Goal: Transaction & Acquisition: Purchase product/service

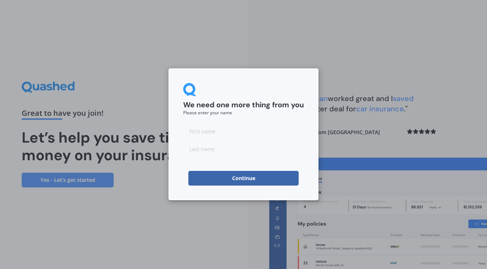
click at [213, 131] on input at bounding box center [243, 131] width 121 height 15
type input "mark"
type input "[PERSON_NAME]"
drag, startPoint x: 213, startPoint y: 131, endPoint x: 254, endPoint y: 180, distance: 63.4
click at [254, 180] on button "Continue" at bounding box center [243, 178] width 110 height 15
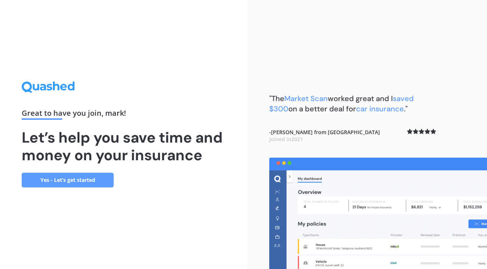
click at [80, 181] on link "Yes - Let’s get started" at bounding box center [68, 180] width 92 height 15
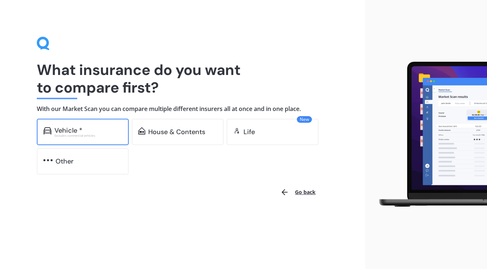
click at [89, 136] on div "Excludes commercial vehicles" at bounding box center [88, 135] width 68 height 3
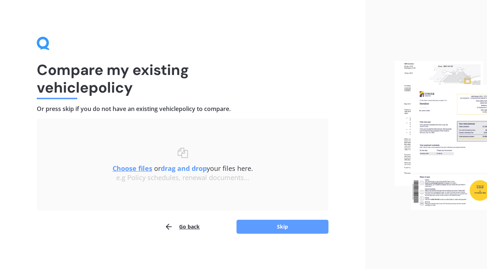
click at [188, 226] on button "Go back" at bounding box center [182, 227] width 35 height 15
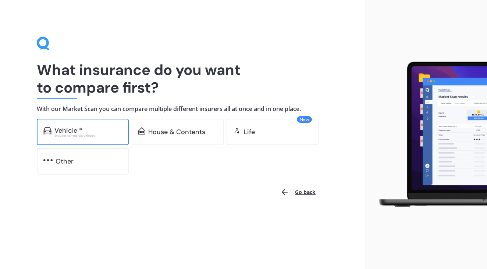
click at [86, 131] on div "Vehicle *" at bounding box center [88, 130] width 68 height 7
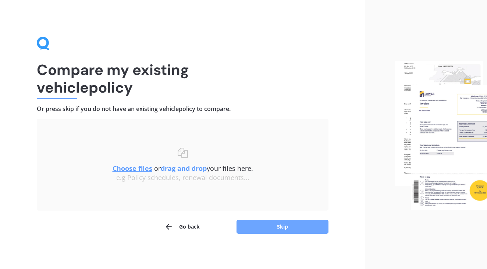
click at [258, 232] on button "Skip" at bounding box center [283, 227] width 92 height 14
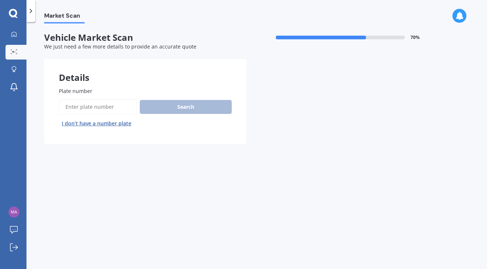
click at [106, 106] on input "Plate number" at bounding box center [98, 106] width 78 height 15
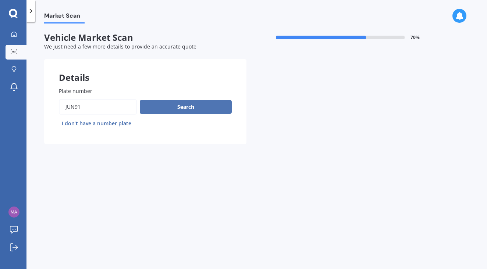
type input "jun91"
click at [170, 107] on button "Search" at bounding box center [186, 107] width 92 height 14
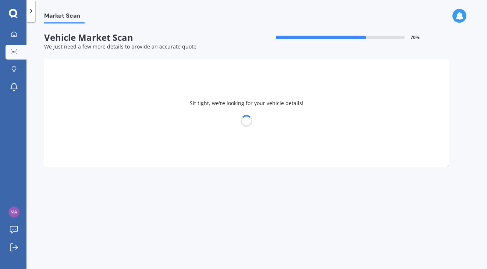
select select "VOLKSWAGEN"
select select "CADDY"
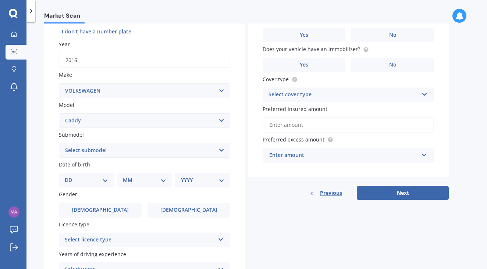
scroll to position [95, 0]
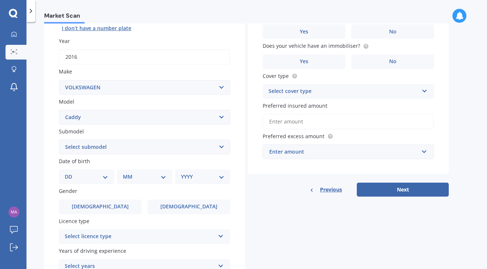
select select "30"
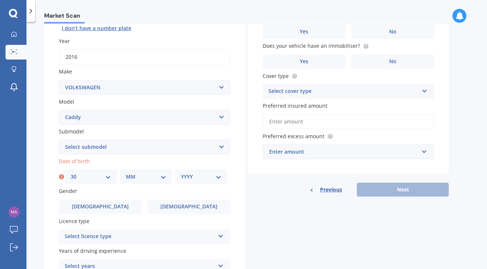
select select "11"
select select "1993"
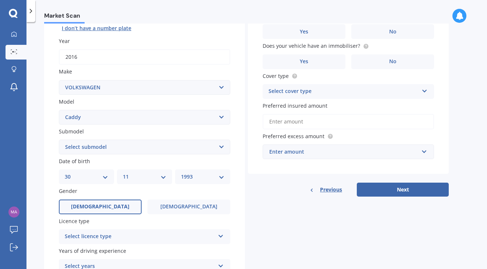
click at [100, 206] on span "Male" at bounding box center [100, 207] width 59 height 6
click at [0, 0] on input "Male" at bounding box center [0, 0] width 0 height 0
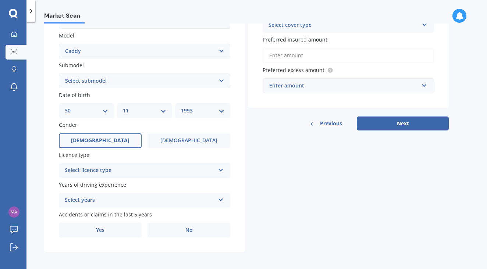
scroll to position [161, 0]
click at [142, 170] on div "Select licence type" at bounding box center [140, 171] width 150 height 9
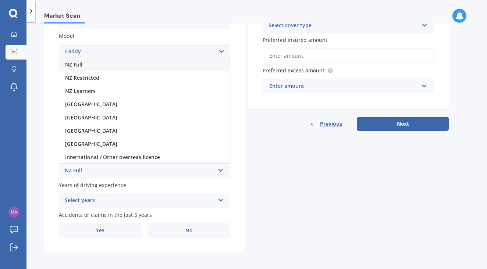
click at [77, 65] on span "NZ Full" at bounding box center [73, 64] width 17 height 7
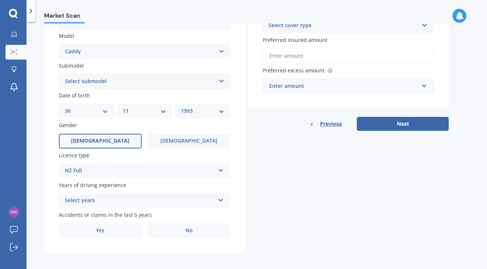
click at [128, 199] on div "Select years" at bounding box center [140, 201] width 150 height 9
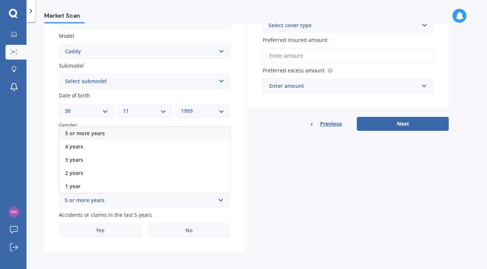
click at [100, 132] on span "5 or more years" at bounding box center [85, 133] width 40 height 7
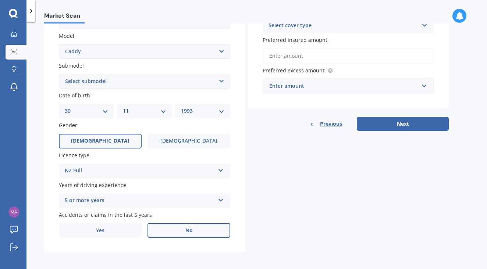
click at [174, 229] on label "No" at bounding box center [189, 230] width 83 height 15
click at [0, 0] on input "No" at bounding box center [0, 0] width 0 height 0
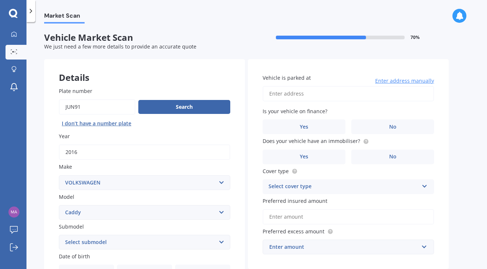
scroll to position [0, 0]
click at [294, 93] on input "4/793 Old Te Atatu Road, Te Atatū Peninsula, Auckland 0610" at bounding box center [349, 93] width 172 height 15
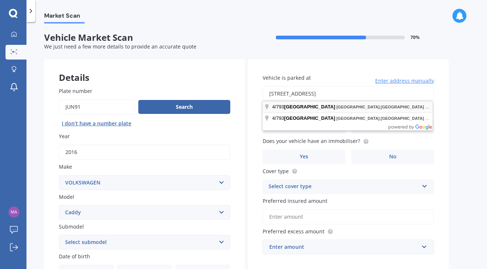
type input "[STREET_ADDRESS]"
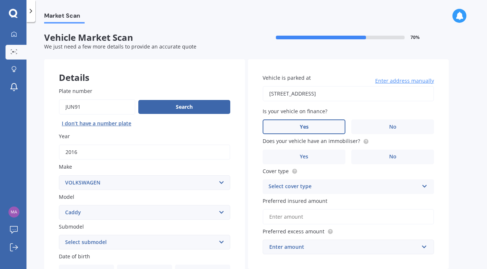
click at [318, 126] on label "Yes" at bounding box center [304, 127] width 83 height 15
click at [0, 0] on input "Yes" at bounding box center [0, 0] width 0 height 0
click at [373, 155] on label "No" at bounding box center [393, 157] width 83 height 15
click at [0, 0] on input "No" at bounding box center [0, 0] width 0 height 0
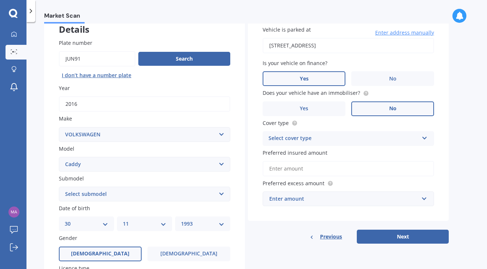
scroll to position [68, 0]
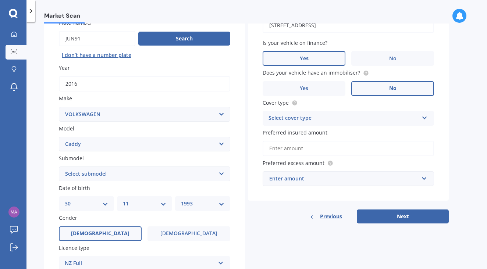
click at [395, 120] on div "Select cover type" at bounding box center [344, 118] width 150 height 9
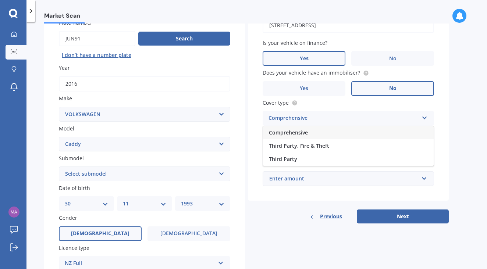
click at [305, 131] on span "Comprehensive" at bounding box center [288, 132] width 39 height 7
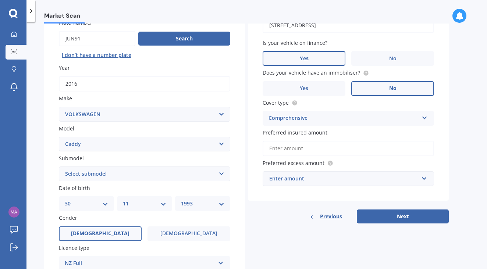
click at [309, 149] on input "Preferred insured amount" at bounding box center [349, 148] width 172 height 15
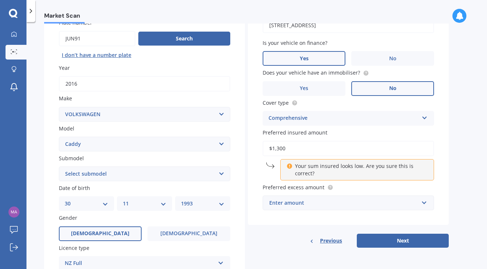
type input "$13,000"
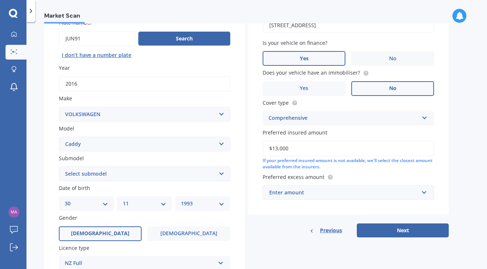
click at [363, 189] on div "Enter amount" at bounding box center [343, 193] width 149 height 8
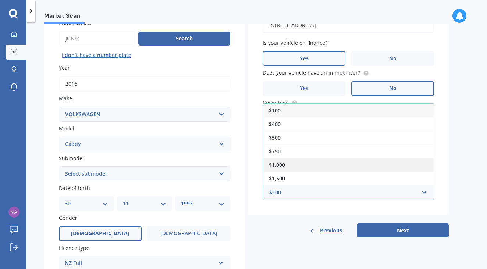
click at [285, 162] on span "$1,000" at bounding box center [277, 165] width 16 height 7
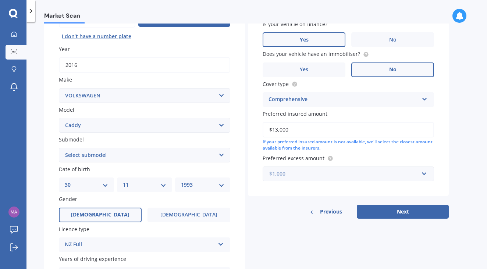
scroll to position [89, 0]
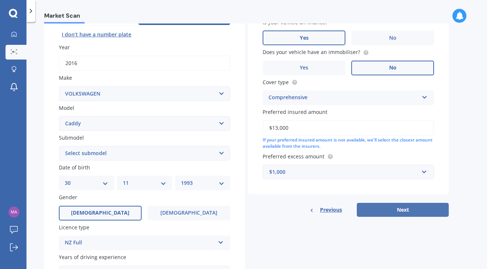
click at [381, 206] on button "Next" at bounding box center [403, 210] width 92 height 14
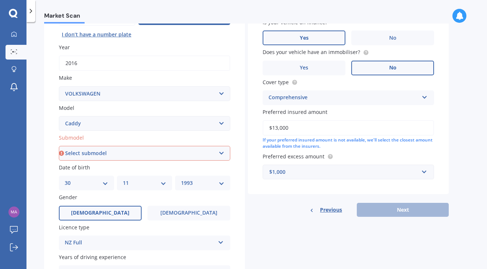
select select "1.6"
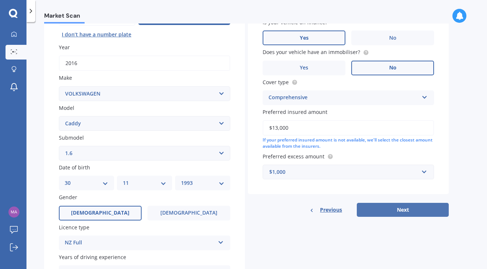
click at [393, 208] on button "Next" at bounding box center [403, 210] width 92 height 14
select select "30"
select select "11"
select select "1993"
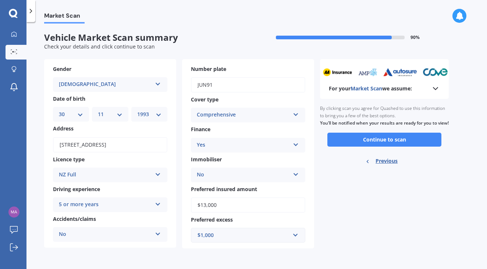
scroll to position [0, 0]
click at [392, 146] on button "Continue to scan" at bounding box center [385, 140] width 114 height 14
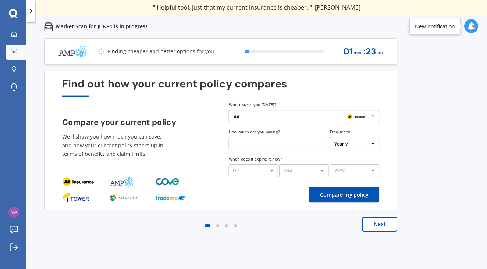
click at [376, 226] on button "Next" at bounding box center [379, 224] width 35 height 15
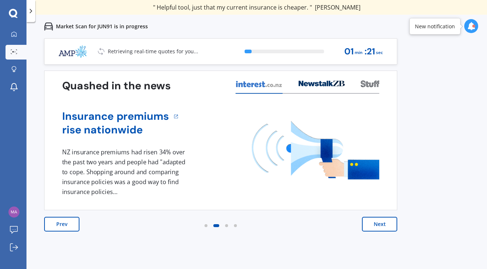
click at [376, 226] on button "Next" at bounding box center [379, 224] width 35 height 15
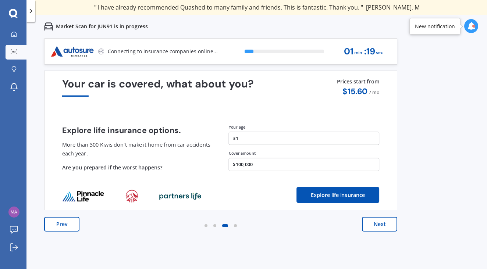
click at [376, 226] on button "Next" at bounding box center [379, 224] width 35 height 15
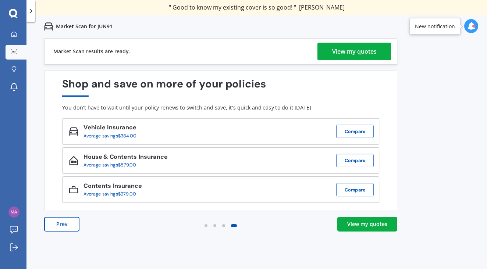
click at [370, 222] on div "View my quotes" at bounding box center [367, 224] width 40 height 7
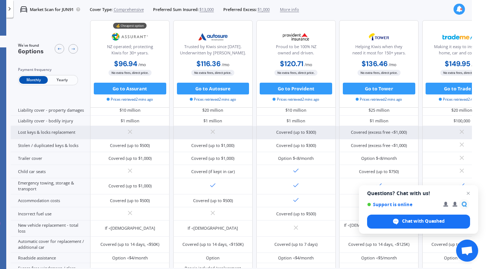
scroll to position [89, 0]
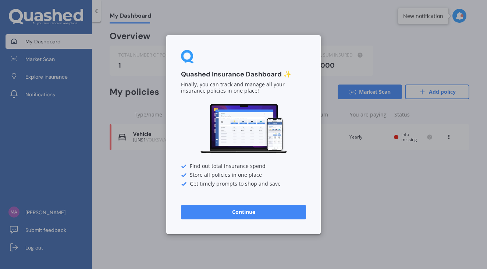
click at [215, 210] on button "Continue" at bounding box center [243, 212] width 125 height 15
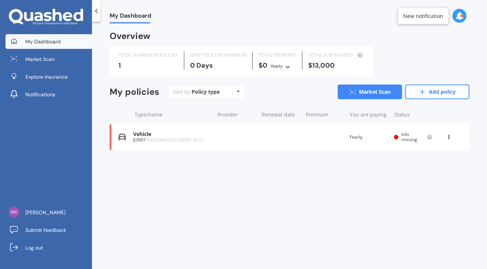
click at [233, 134] on div "Vehicle JUN91 VOLKSWAGEN CADDY 2016 Renewal date Premium You are paying Yearly …" at bounding box center [290, 137] width 360 height 26
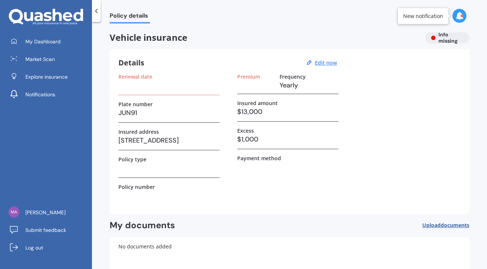
click at [439, 36] on div "Vehicle insurance Info missing" at bounding box center [290, 37] width 360 height 11
click at [249, 79] on label "Premium" at bounding box center [248, 77] width 23 height 6
click at [287, 77] on label "Frequency" at bounding box center [293, 77] width 26 height 6
click at [308, 88] on h3 "Yearly" at bounding box center [309, 85] width 59 height 11
click at [290, 85] on h3 "Yearly" at bounding box center [309, 85] width 59 height 11
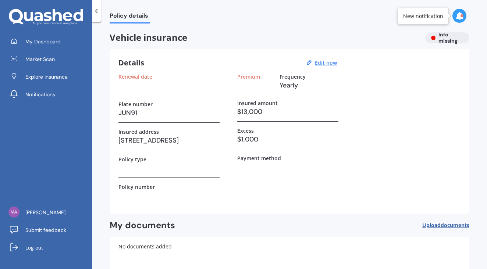
click at [139, 78] on label "Renewal date" at bounding box center [136, 77] width 34 height 6
click at [303, 78] on label "Frequency" at bounding box center [293, 77] width 26 height 6
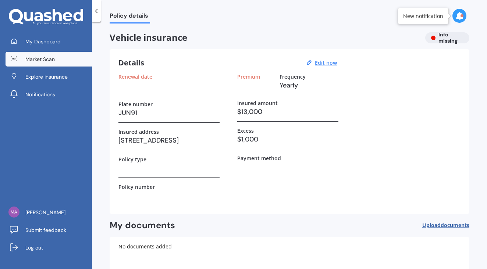
click at [56, 60] on link "Market Scan" at bounding box center [49, 59] width 86 height 15
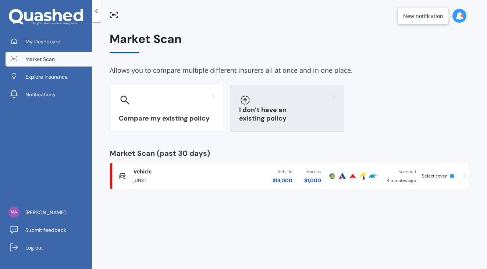
click at [317, 106] on div "I don’t have an existing policy" at bounding box center [287, 108] width 114 height 47
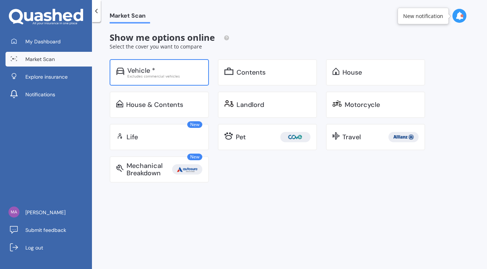
click at [177, 77] on div "Excludes commercial vehicles" at bounding box center [164, 76] width 75 height 4
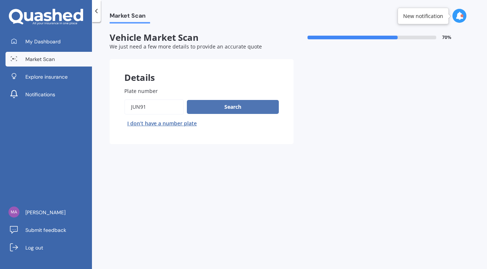
click at [228, 107] on button "Search" at bounding box center [233, 107] width 92 height 14
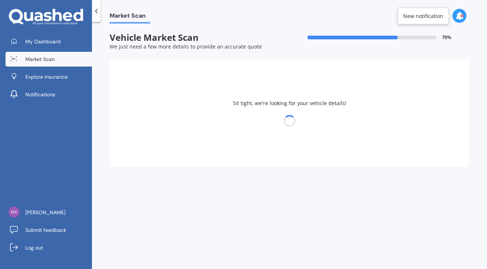
select select "VOLKSWAGEN"
select select "CADDY"
select select "30"
select select "11"
select select "1993"
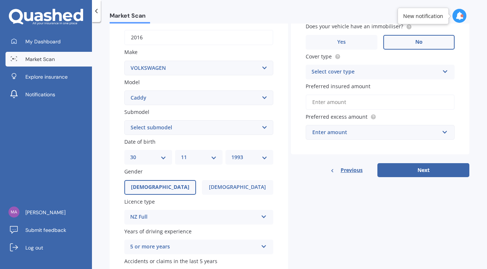
scroll to position [155, 0]
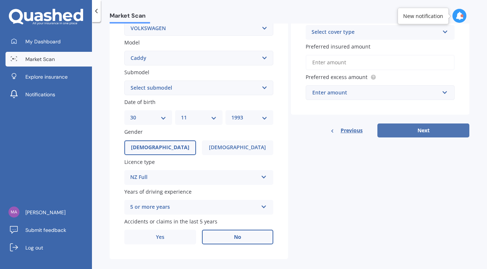
click at [412, 129] on button "Next" at bounding box center [424, 131] width 92 height 14
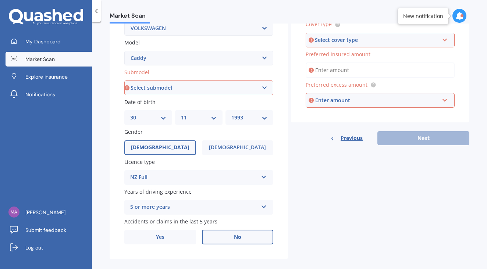
select select "1.6"
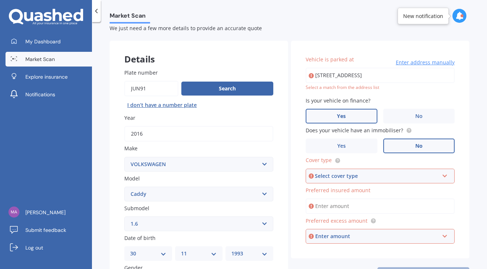
scroll to position [17, 0]
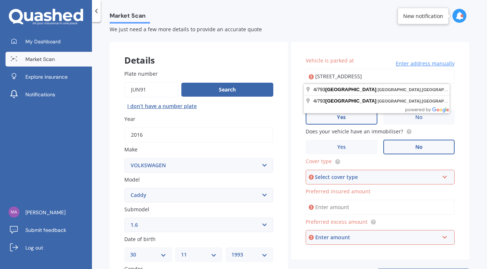
click at [377, 177] on div "Select cover type" at bounding box center [377, 177] width 124 height 8
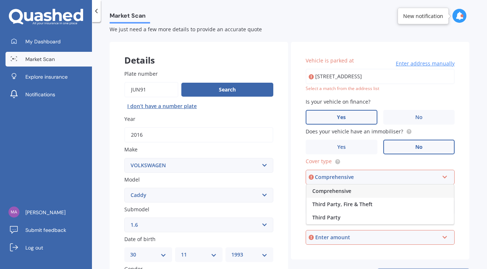
click at [339, 191] on span "Comprehensive" at bounding box center [331, 191] width 39 height 7
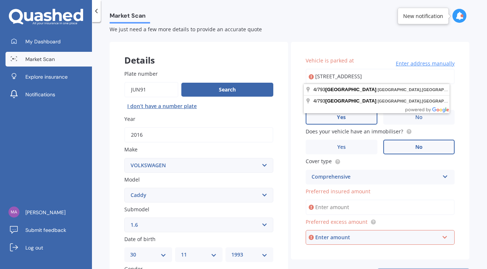
click at [350, 77] on input "[STREET_ADDRESS]" at bounding box center [380, 76] width 149 height 15
type input "[STREET_ADDRESS]"
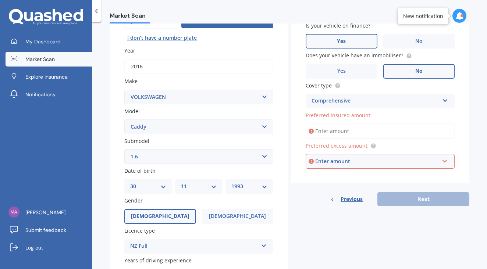
scroll to position [100, 0]
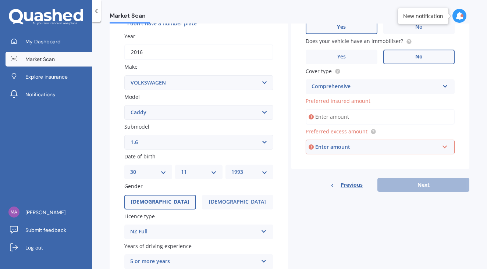
click at [385, 115] on input "Preferred insured amount" at bounding box center [380, 116] width 149 height 15
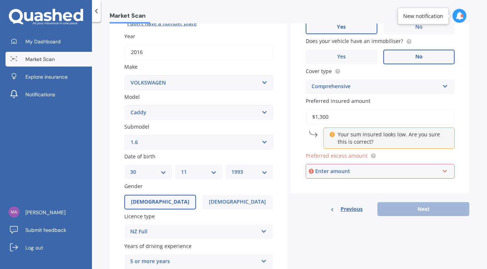
type input "$13,000"
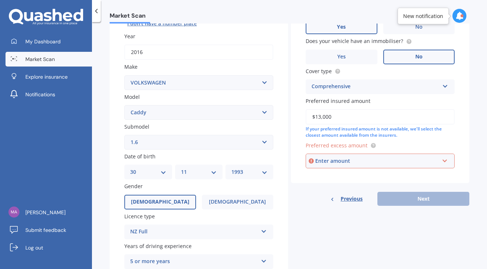
click at [373, 159] on div "Enter amount" at bounding box center [377, 161] width 124 height 8
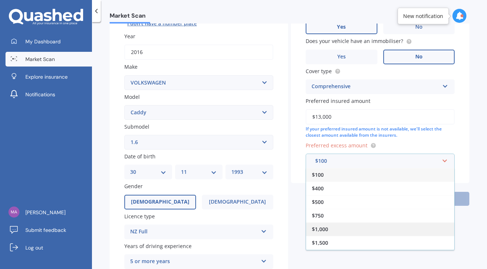
click at [322, 226] on span "$1,000" at bounding box center [320, 229] width 16 height 7
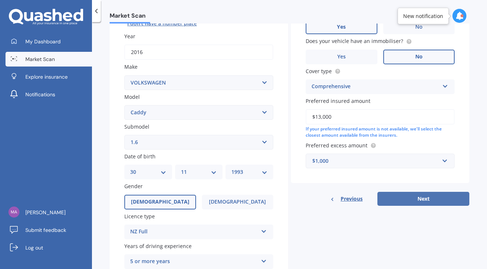
click at [405, 195] on button "Next" at bounding box center [424, 199] width 92 height 14
select select "30"
select select "11"
select select "1993"
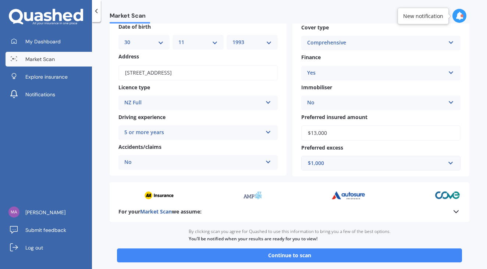
scroll to position [77, 0]
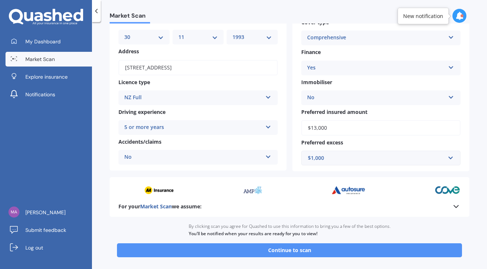
click at [305, 248] on button "Continue to scan" at bounding box center [289, 251] width 345 height 14
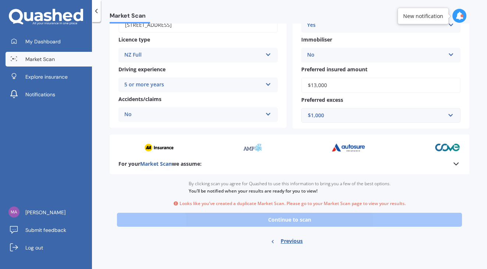
scroll to position [120, 0]
click at [54, 57] on span "Market Scan" at bounding box center [39, 59] width 29 height 7
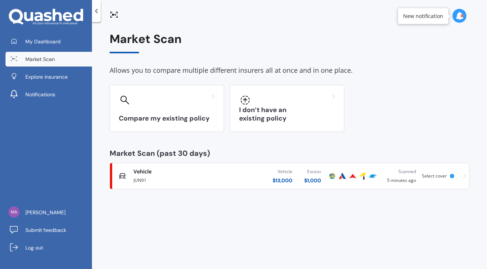
click at [54, 57] on span "Market Scan" at bounding box center [39, 59] width 29 height 7
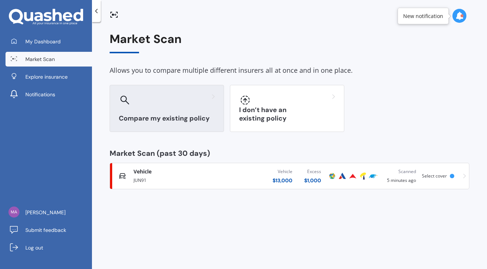
click at [167, 107] on div "Compare my existing policy" at bounding box center [167, 108] width 114 height 47
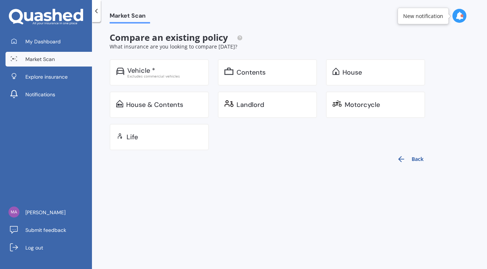
click at [60, 61] on link "Market Scan" at bounding box center [49, 59] width 86 height 15
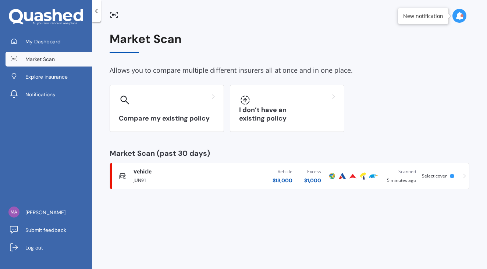
click at [168, 172] on div "Vehicle Comprehensive" at bounding box center [178, 171] width 89 height 7
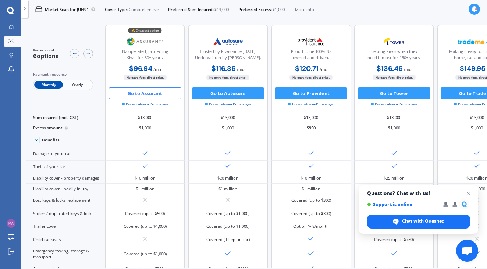
click at [153, 95] on button "Go to Assurant" at bounding box center [145, 94] width 73 height 12
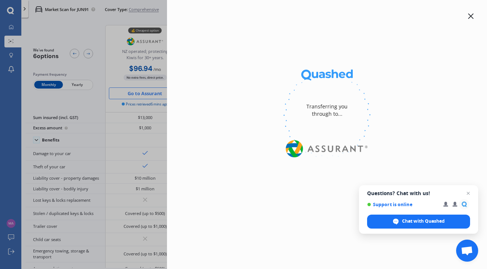
select select "Monthly"
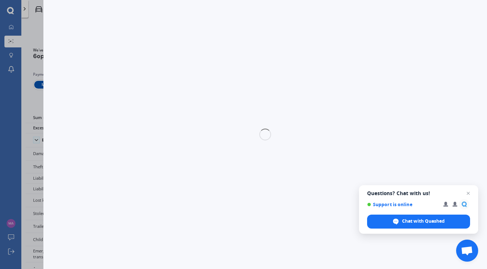
select select "full"
select select "500.00"
select select "Waitakere"
select select "VOLKSWAGEN"
select select "CADDY"
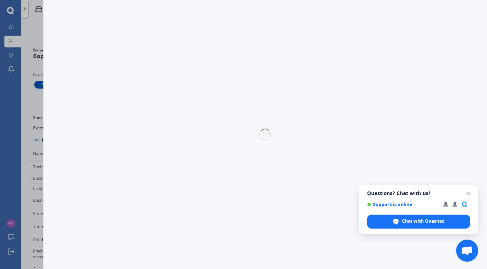
select select "1.6"
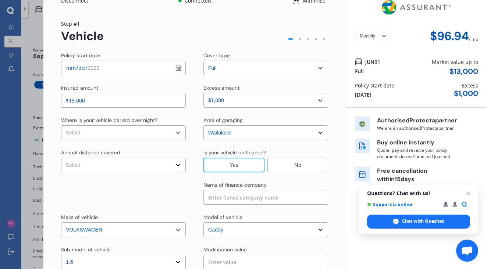
scroll to position [10, 0]
select select "On own property"
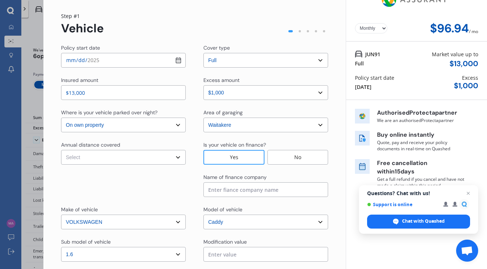
scroll to position [22, 0]
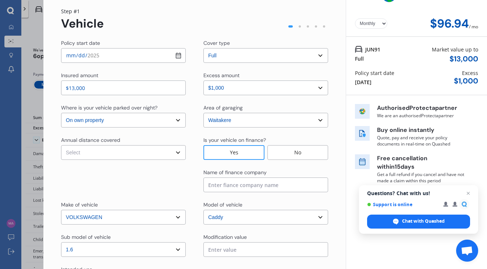
select select "20000"
click at [118, 178] on div at bounding box center [123, 181] width 125 height 24
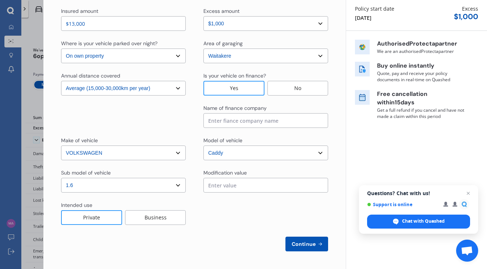
scroll to position [86, 0]
click at [158, 220] on div "Business" at bounding box center [155, 218] width 61 height 15
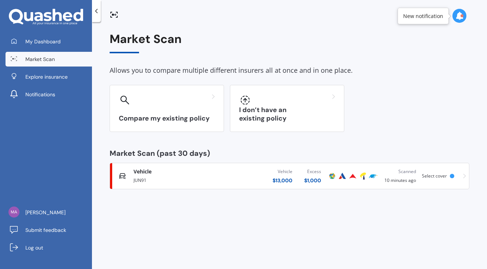
click at [258, 183] on div "Vehicle $ 13,000 Excess $ 1,000" at bounding box center [275, 176] width 104 height 22
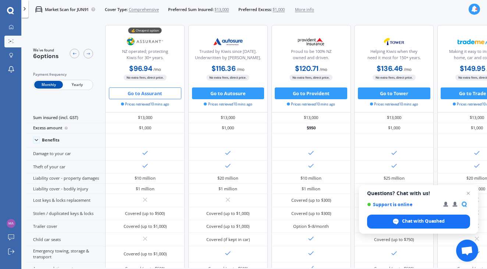
click at [161, 94] on button "Go to Assurant" at bounding box center [145, 94] width 73 height 12
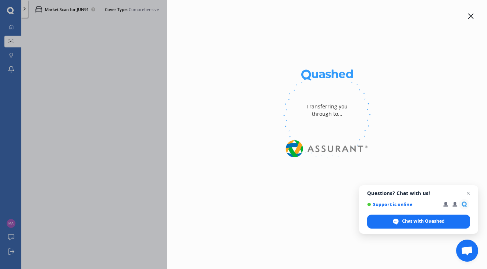
select select "Monthly"
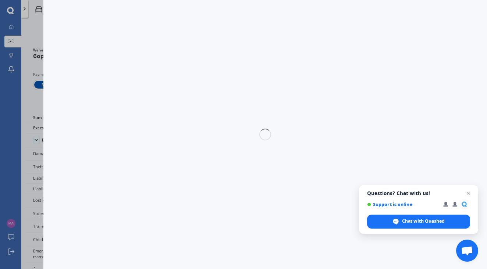
select select "full"
select select "500.00"
select select "Waitakere"
select select "VOLKSWAGEN"
select select "CADDY"
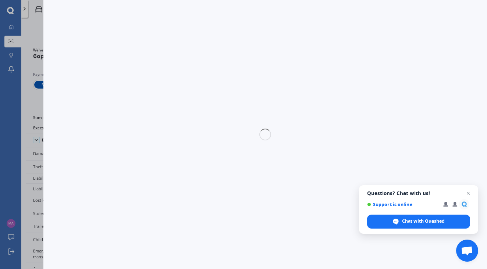
select select "1.6"
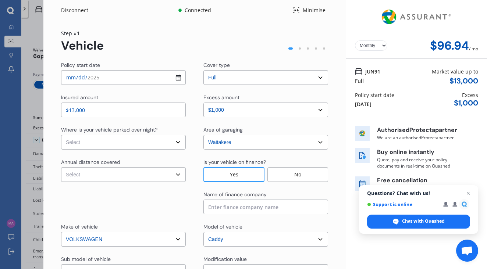
select select "On own property"
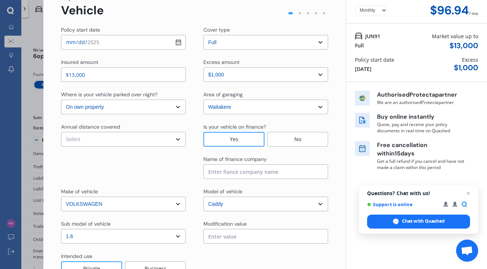
scroll to position [43, 0]
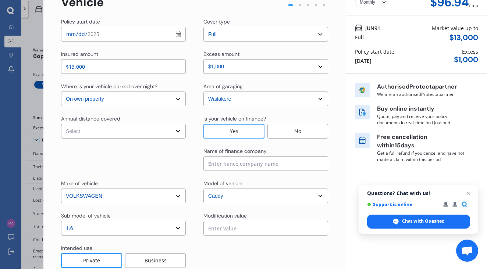
select select "20000"
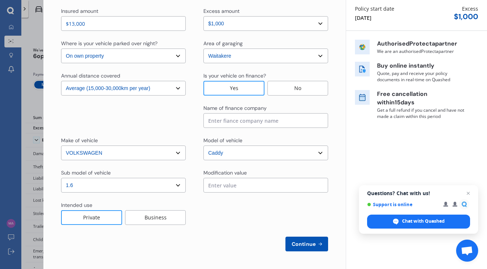
scroll to position [86, 0]
click at [264, 121] on input at bounding box center [266, 120] width 125 height 15
click at [156, 215] on div "Business" at bounding box center [155, 218] width 61 height 15
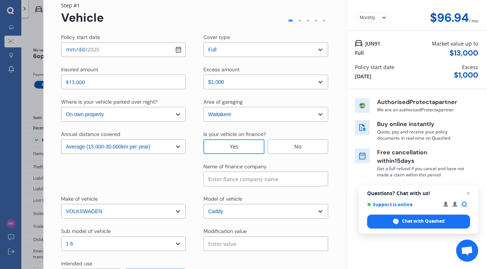
scroll to position [30, 0]
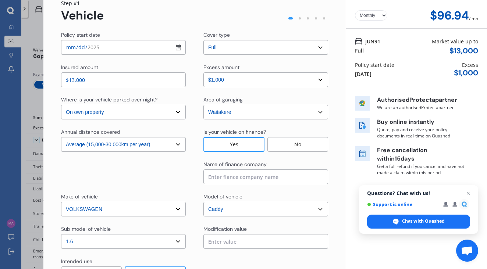
click at [257, 177] on input at bounding box center [266, 177] width 125 height 15
click at [244, 180] on input at bounding box center [266, 177] width 125 height 15
click at [253, 177] on input "H" at bounding box center [266, 177] width 125 height 15
type input "E"
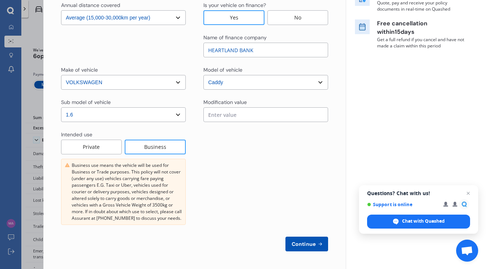
scroll to position [157, 0]
type input "HEARTLAND BANK"
click at [297, 241] on span "Continue" at bounding box center [303, 244] width 27 height 6
select select "Mr"
select select "30"
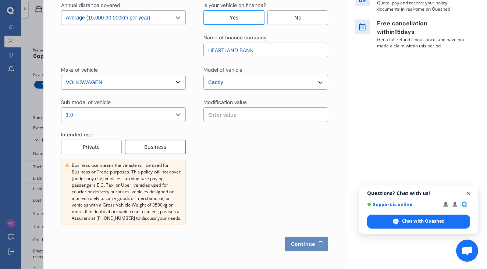
select select "11"
select select "1993"
select select "full"
select select "more than 4 years"
select select "New Zealand"
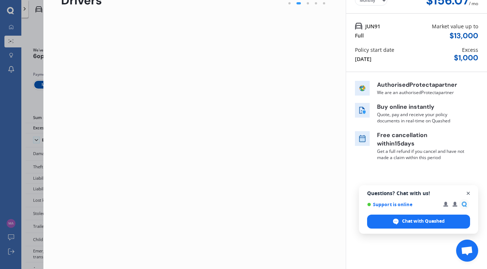
click at [469, 191] on span "Open chat" at bounding box center [468, 193] width 9 height 9
click at [468, 194] on div "Disconnect Connected Minimise Yearly Monthly $156.07 / mo Step # 2 Drivers Titl…" at bounding box center [265, 134] width 444 height 269
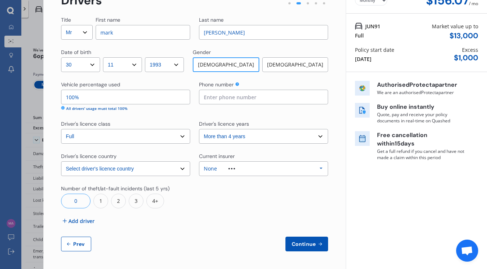
scroll to position [45, 0]
type input "0272944842"
click at [243, 169] on div at bounding box center [231, 168] width 29 height 1
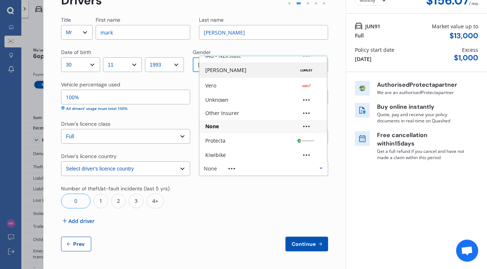
scroll to position [49, 0]
click at [237, 170] on div "None" at bounding box center [225, 168] width 43 height 5
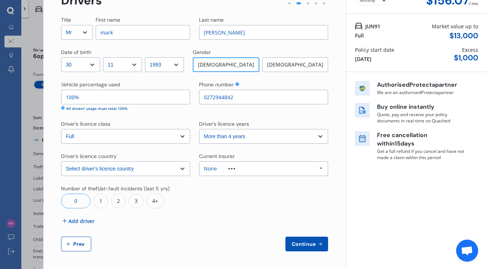
click at [294, 241] on span "Continue" at bounding box center [303, 244] width 27 height 6
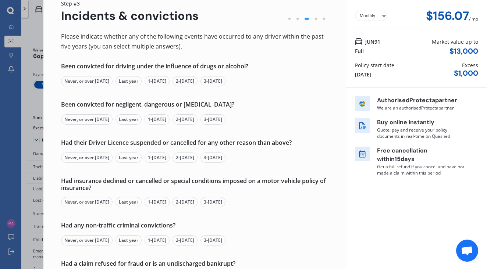
scroll to position [18, 0]
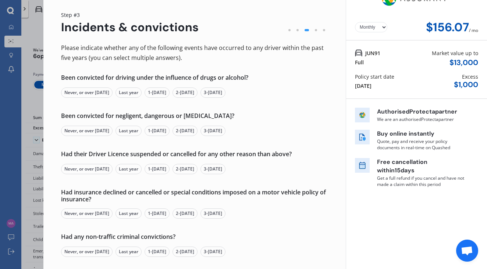
click at [82, 94] on div "Never, or over 5 yrs ago" at bounding box center [87, 93] width 52 height 10
click at [82, 130] on div "Never, or over 5 yrs ago" at bounding box center [87, 131] width 52 height 10
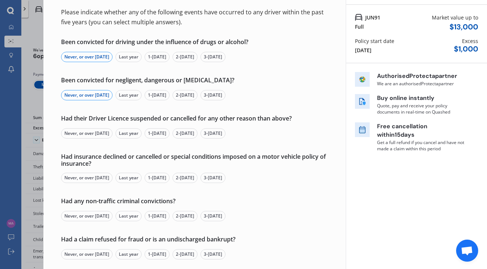
click at [88, 133] on div "Never, or over 5 yrs ago" at bounding box center [87, 133] width 52 height 10
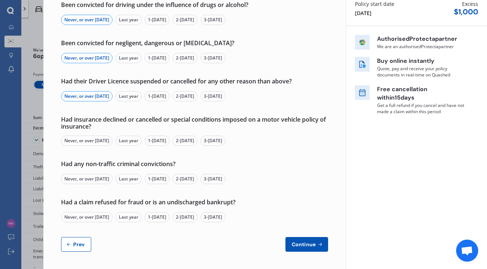
scroll to position [91, 0]
click at [88, 139] on div "Never, or over 5 yrs ago" at bounding box center [87, 141] width 52 height 10
click at [81, 181] on div "Never, or over 5 yrs ago" at bounding box center [87, 179] width 52 height 10
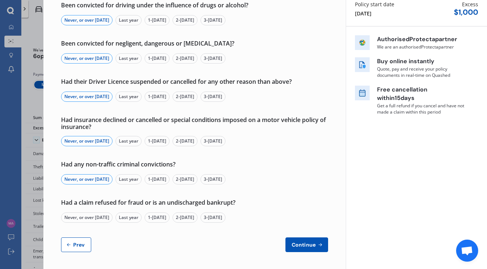
click at [83, 217] on div "Never, or over 5 yrs ago" at bounding box center [87, 218] width 52 height 10
click at [293, 242] on span "Continue" at bounding box center [303, 245] width 27 height 6
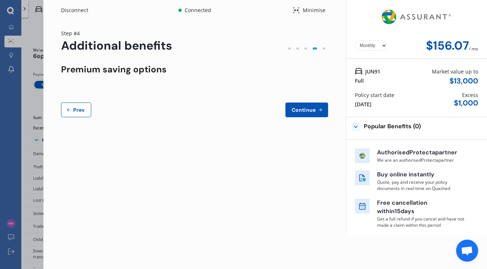
click at [304, 109] on span "Continue" at bounding box center [303, 110] width 27 height 6
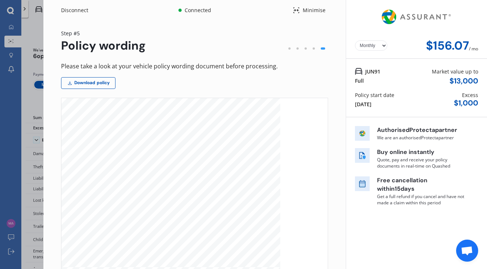
scroll to position [0, 0]
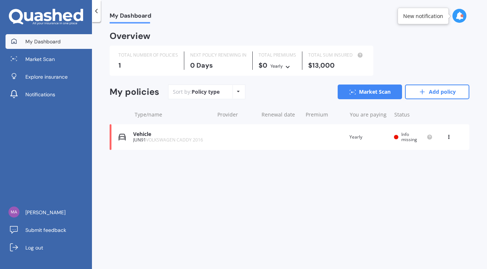
click at [177, 133] on div "Vehicle" at bounding box center [171, 134] width 77 height 6
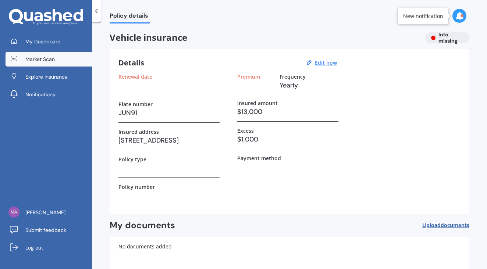
click at [43, 60] on span "Market Scan" at bounding box center [39, 59] width 29 height 7
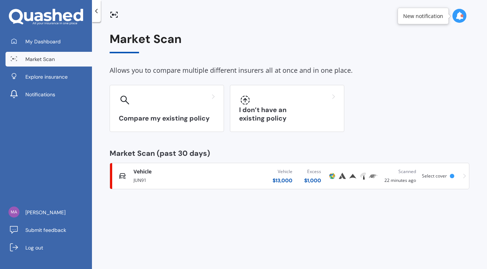
click at [234, 180] on div "Vehicle $ 13,000 Excess $ 1,000" at bounding box center [275, 176] width 104 height 22
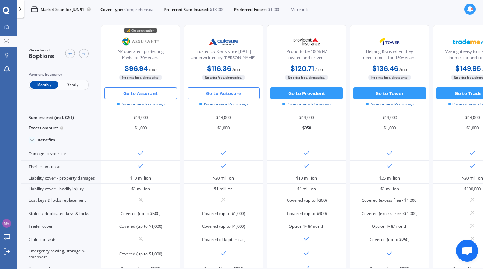
click at [222, 95] on button "Go to Autosure" at bounding box center [224, 94] width 73 height 12
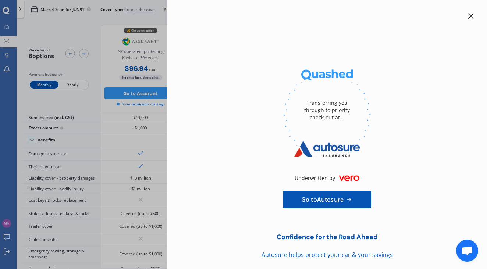
click at [345, 202] on icon at bounding box center [349, 199] width 8 height 7
